Goal: Information Seeking & Learning: Understand process/instructions

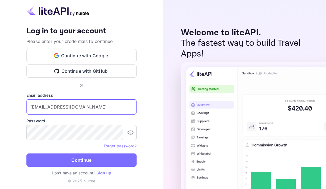
type input "admin@gozipo.com"
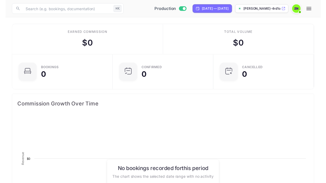
scroll to position [89, 154]
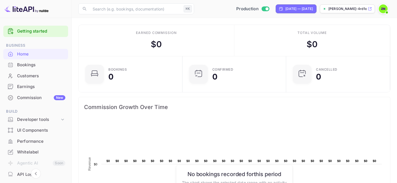
scroll to position [89, 100]
click at [56, 121] on div "Developer tools" at bounding box center [35, 120] width 65 height 10
click at [52, 128] on p "API docs and SDKs" at bounding box center [37, 129] width 36 height 6
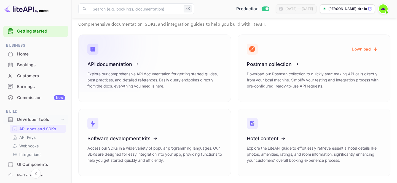
scroll to position [15, 0]
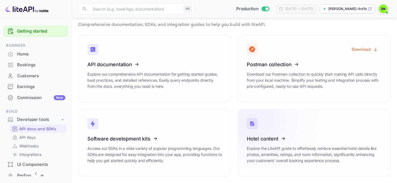
click at [282, 139] on icon at bounding box center [281, 137] width 86 height 57
